Goal: Check status: Check status

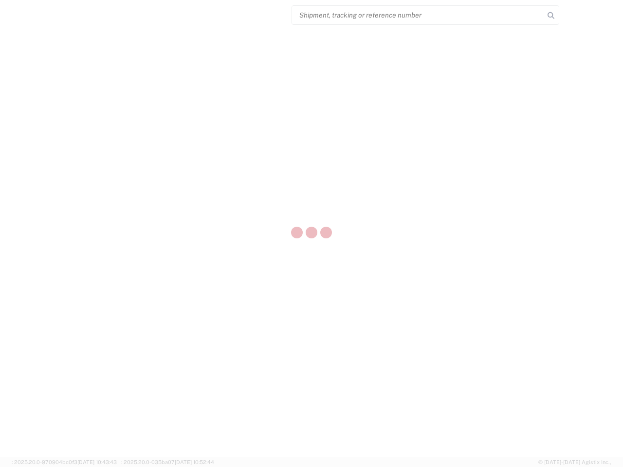
select select "US"
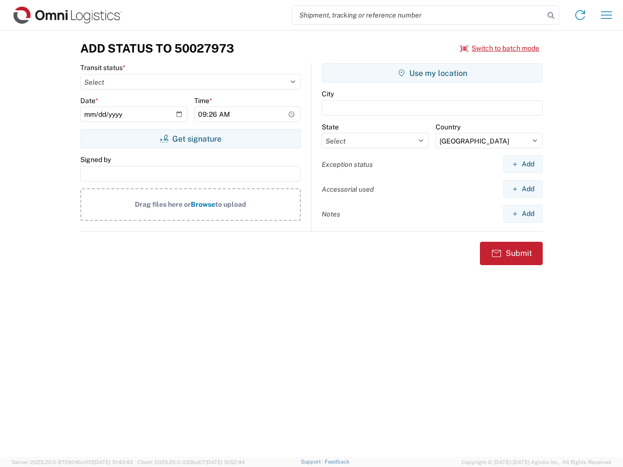
click at [418, 15] on input "search" at bounding box center [418, 15] width 252 height 18
click at [551, 16] on icon at bounding box center [551, 16] width 14 height 14
click at [580, 15] on icon at bounding box center [580, 15] width 16 height 16
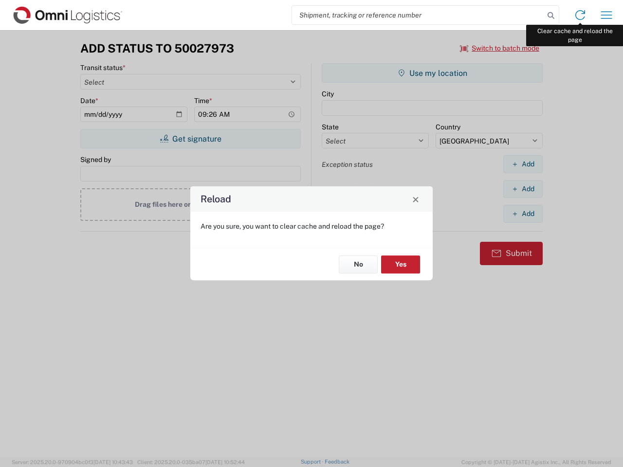
click at [606, 15] on div "Reload Are you sure, you want to clear cache and reload the page? No Yes" at bounding box center [311, 233] width 623 height 467
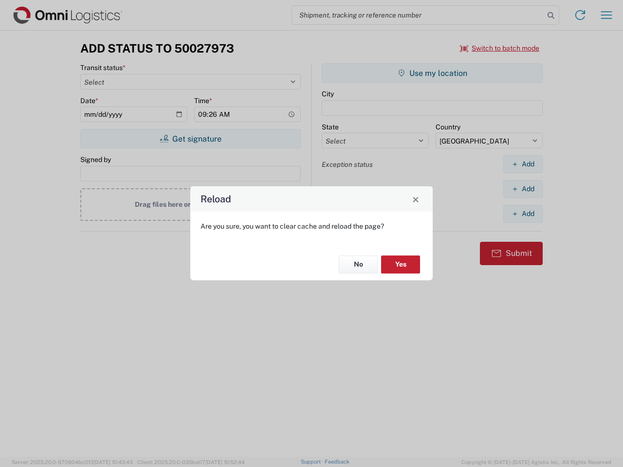
click at [500, 48] on div "Reload Are you sure, you want to clear cache and reload the page? No Yes" at bounding box center [311, 233] width 623 height 467
click at [190, 139] on div "Reload Are you sure, you want to clear cache and reload the page? No Yes" at bounding box center [311, 233] width 623 height 467
click at [432, 73] on div "Reload Are you sure, you want to clear cache and reload the page? No Yes" at bounding box center [311, 233] width 623 height 467
click at [523, 164] on div "Reload Are you sure, you want to clear cache and reload the page? No Yes" at bounding box center [311, 233] width 623 height 467
click at [523, 189] on div "Reload Are you sure, you want to clear cache and reload the page? No Yes" at bounding box center [311, 233] width 623 height 467
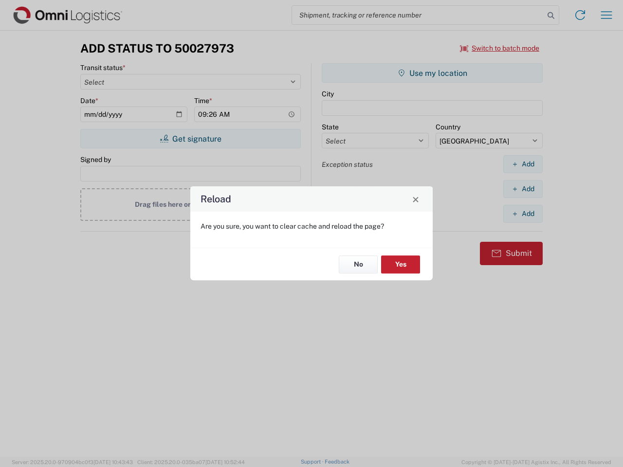
click at [523, 214] on div "Reload Are you sure, you want to clear cache and reload the page? No Yes" at bounding box center [311, 233] width 623 height 467
